Goal: Task Accomplishment & Management: Use online tool/utility

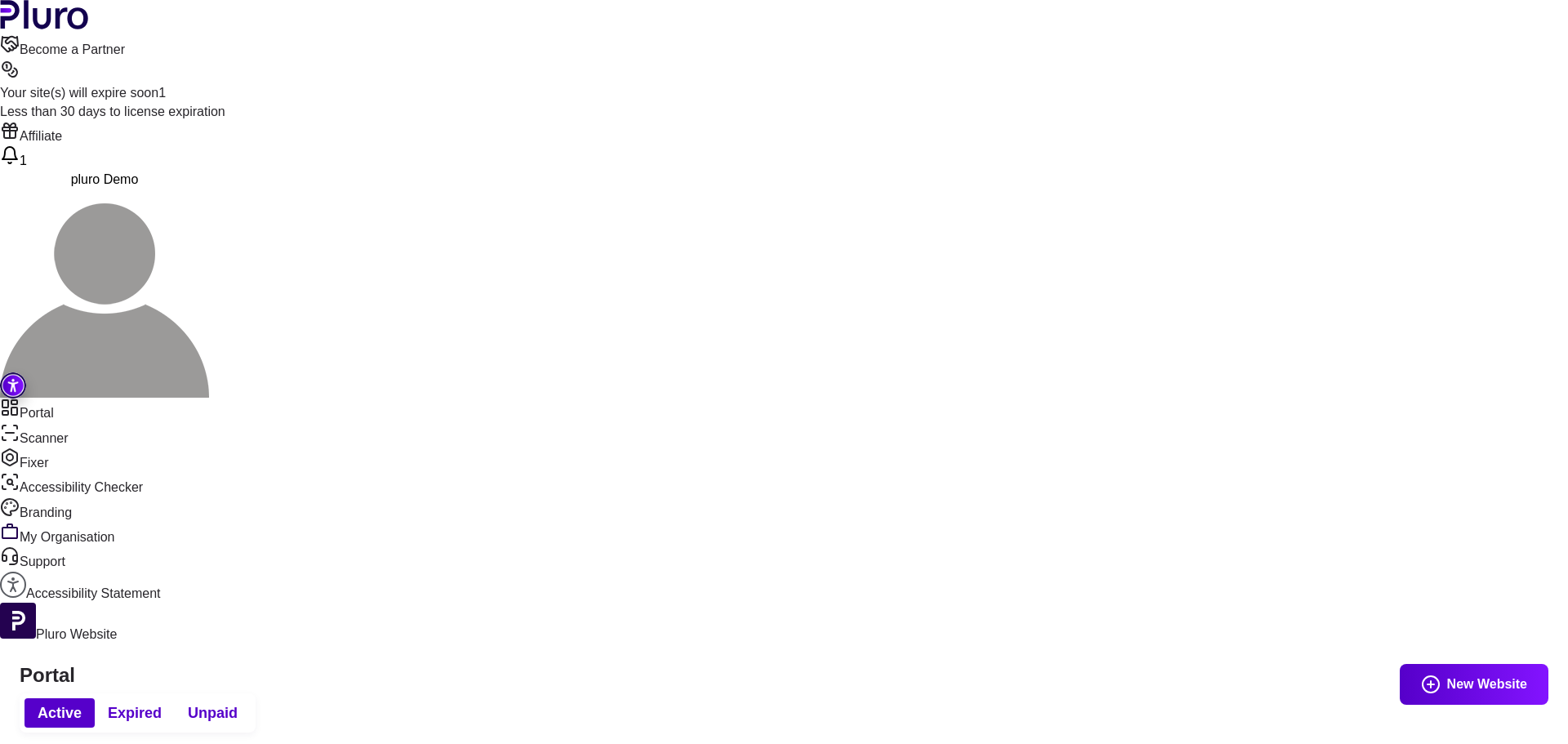
click at [910, 34] on link "Become a Partner" at bounding box center [784, 46] width 1568 height 24
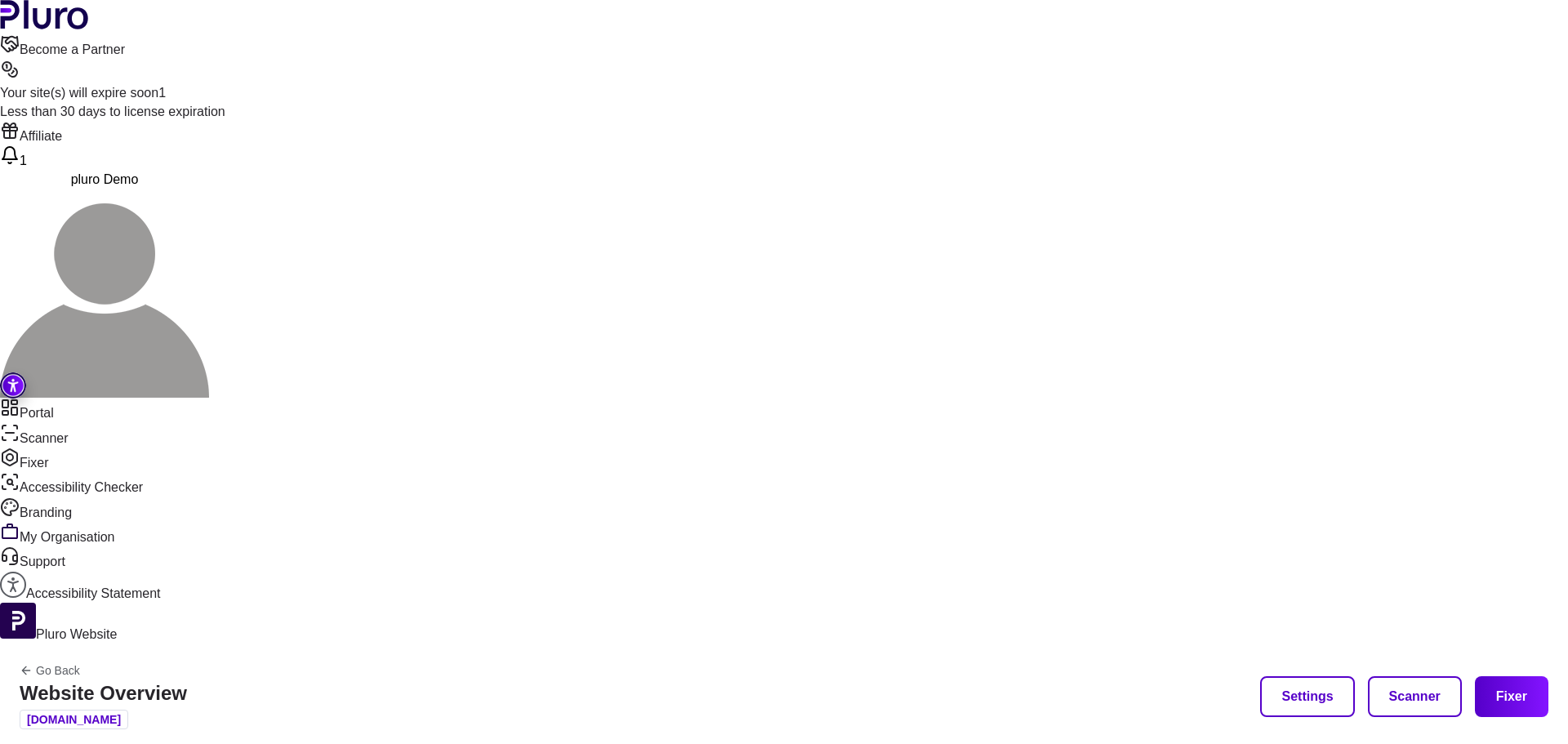
click at [65, 423] on link "Scanner" at bounding box center [784, 435] width 1568 height 24
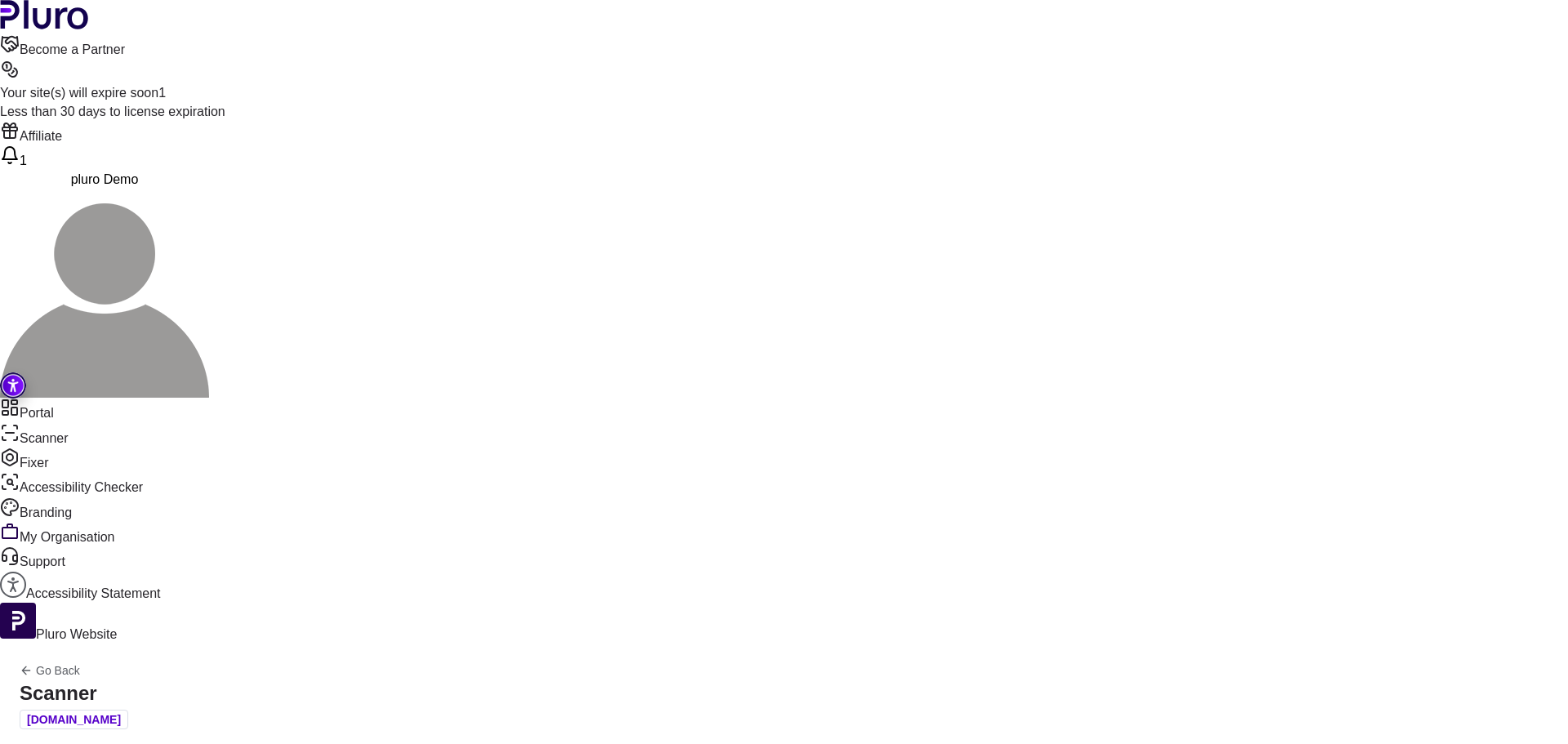
click at [611, 435] on button "Reports" at bounding box center [584, 432] width 121 height 39
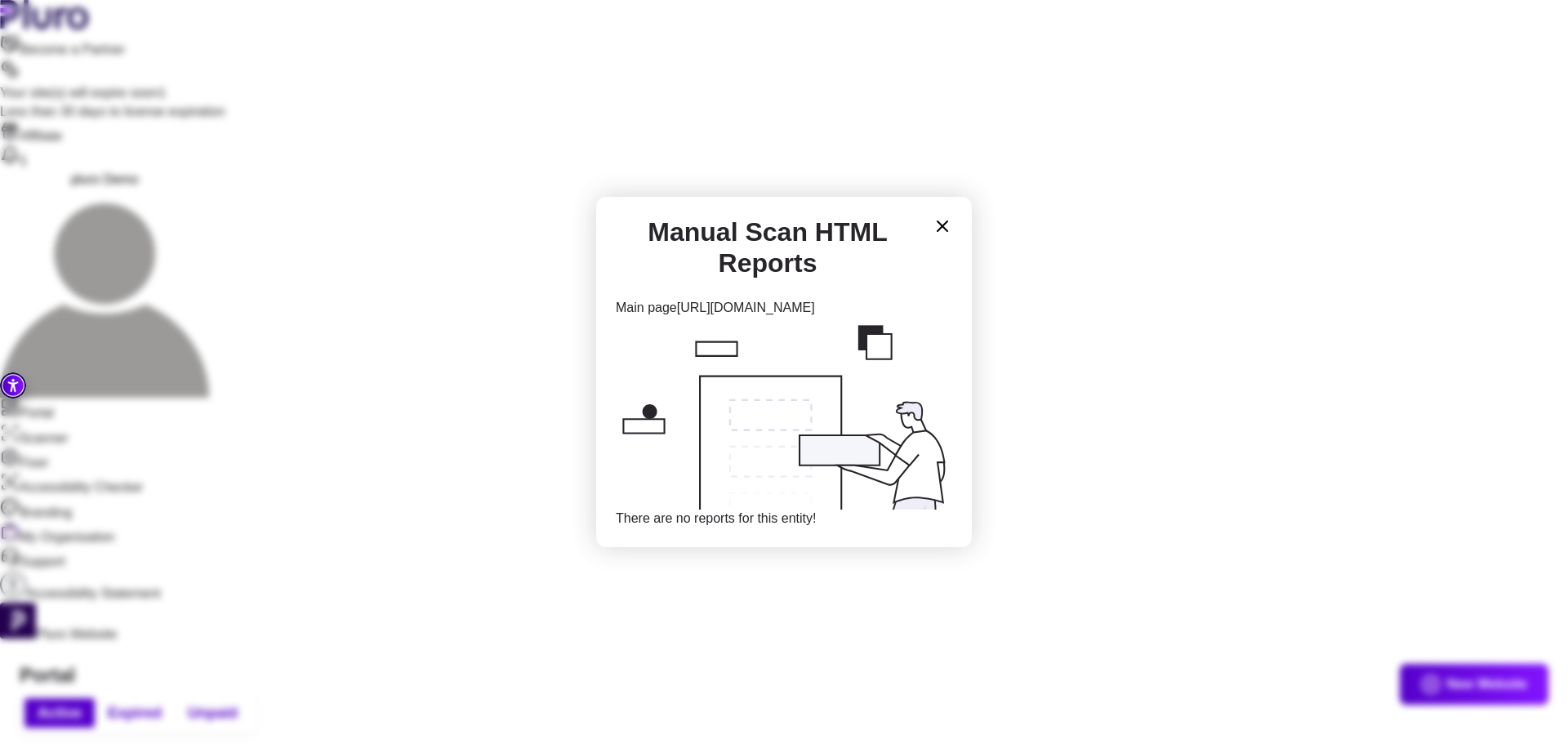
click at [942, 228] on icon at bounding box center [943, 227] width 20 height 20
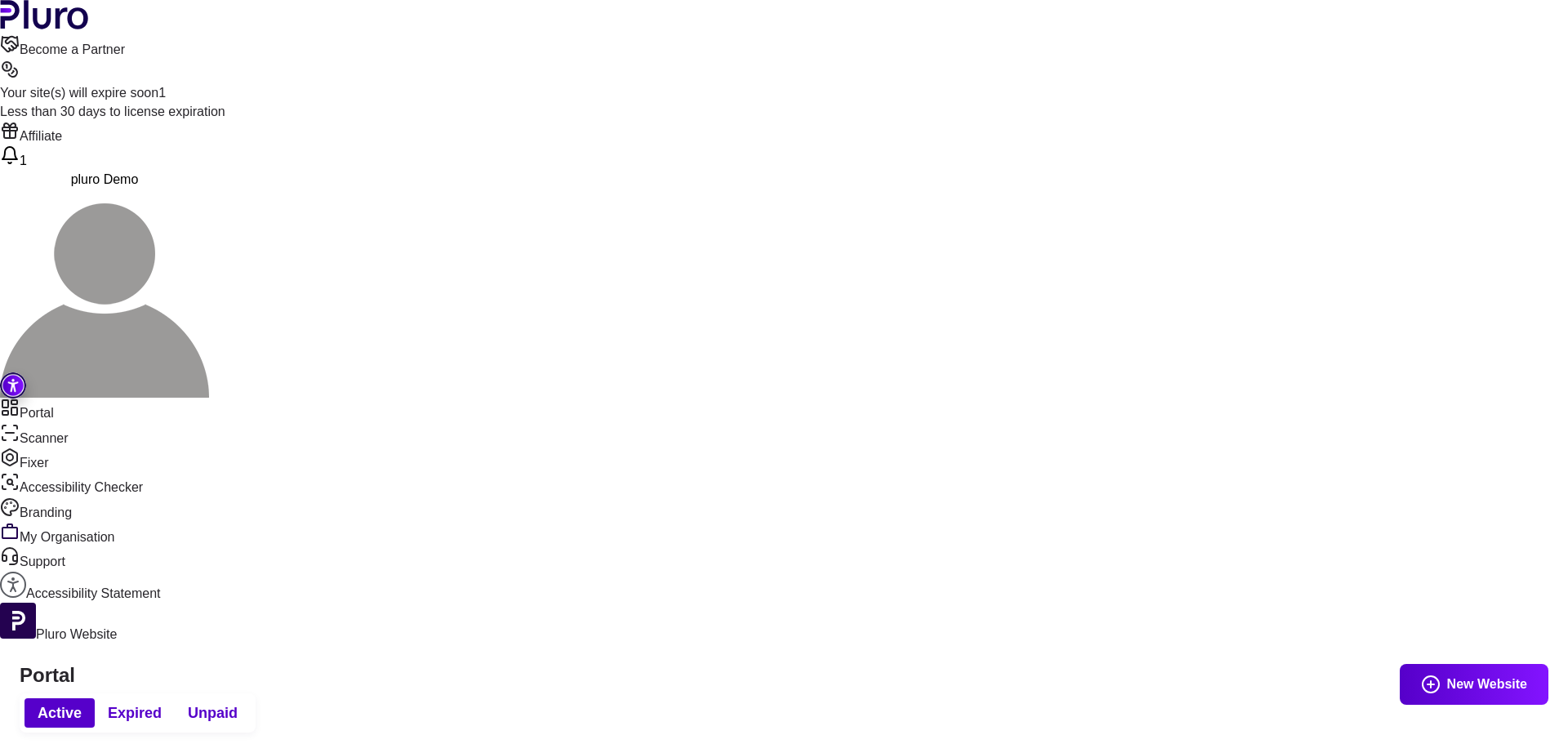
click at [139, 172] on span "pluro Demo" at bounding box center [104, 179] width 67 height 14
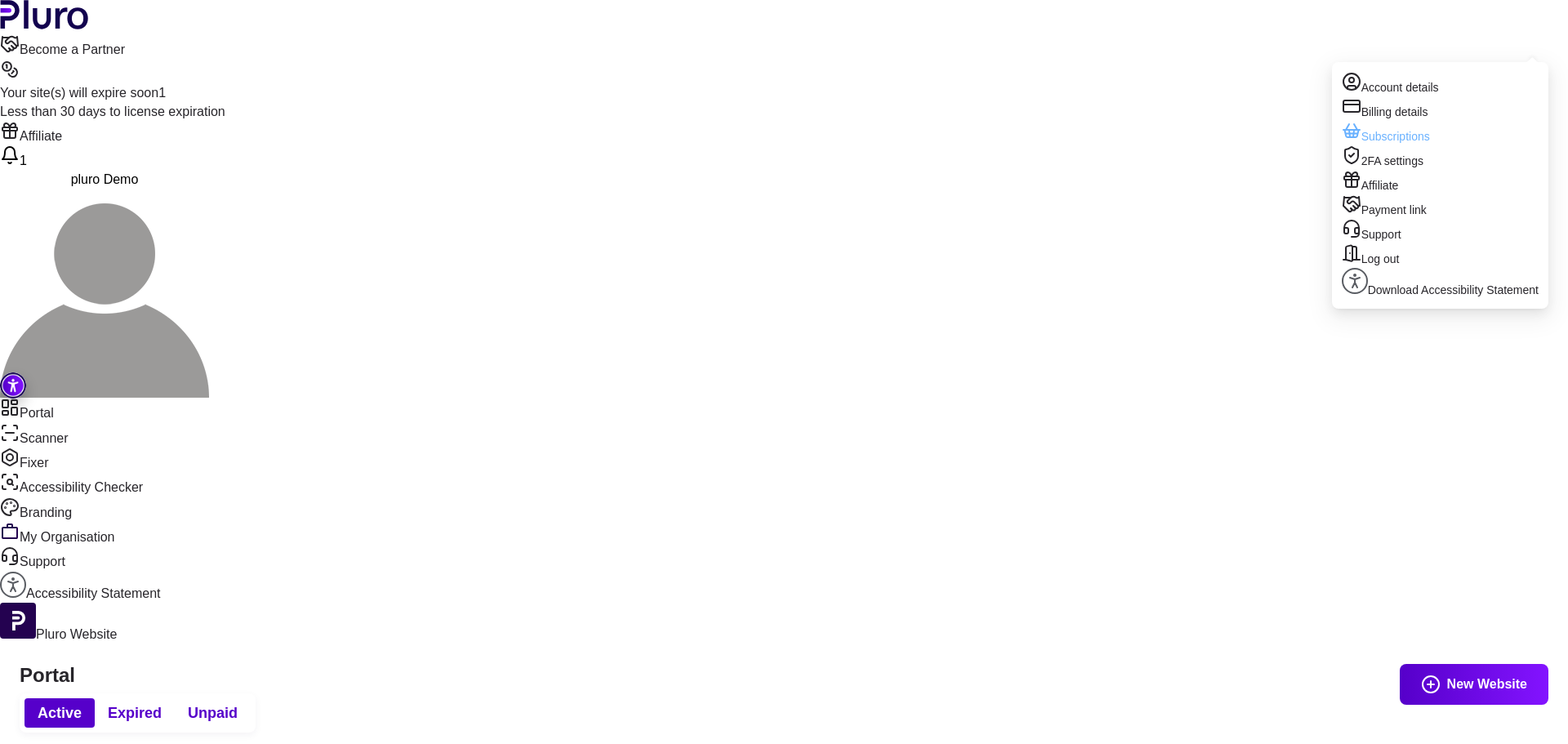
click at [1346, 146] on link "Subscriptions" at bounding box center [1440, 132] width 197 height 24
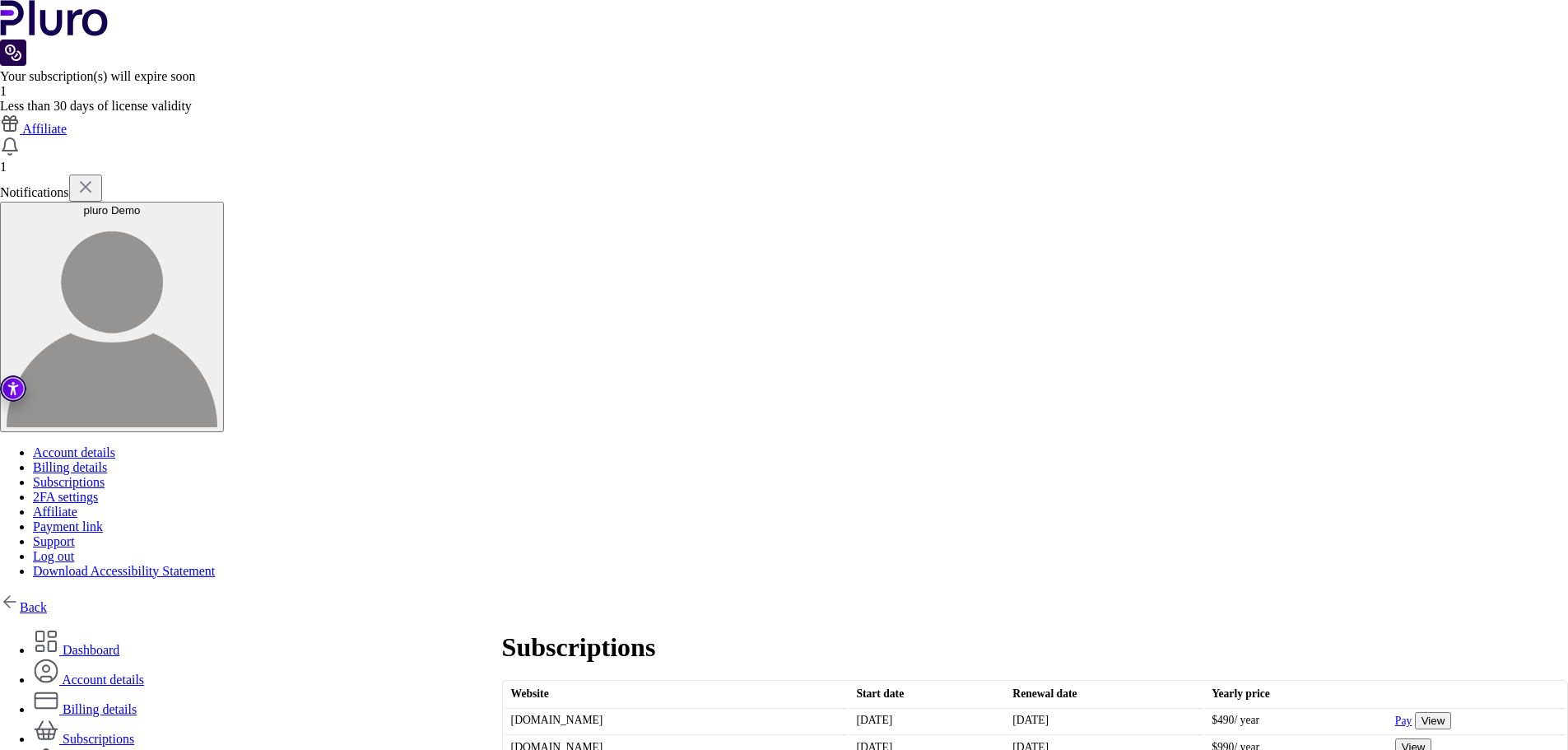
click at [217, 204] on div "pluro Demo" at bounding box center [112, 210] width 211 height 13
click at [215, 564] on link "Download Accessibility Statement" at bounding box center [123, 571] width 182 height 14
